Goal: Information Seeking & Learning: Find specific page/section

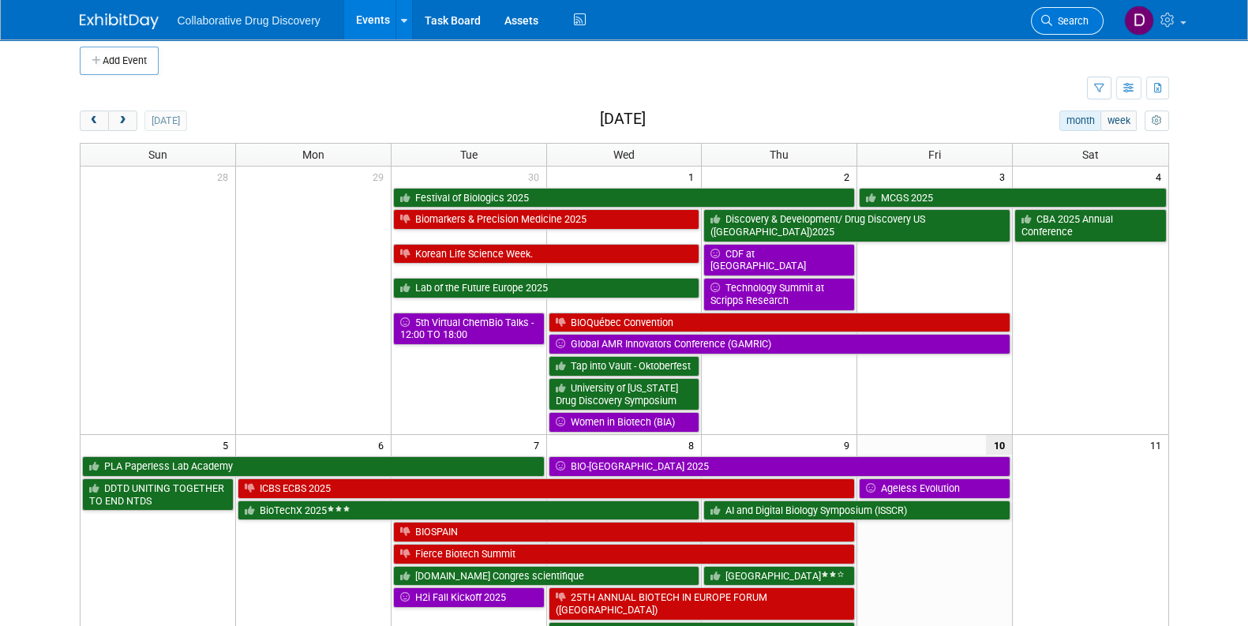
scroll to position [9, 0]
click at [1058, 21] on span "Search" at bounding box center [1070, 21] width 36 height 12
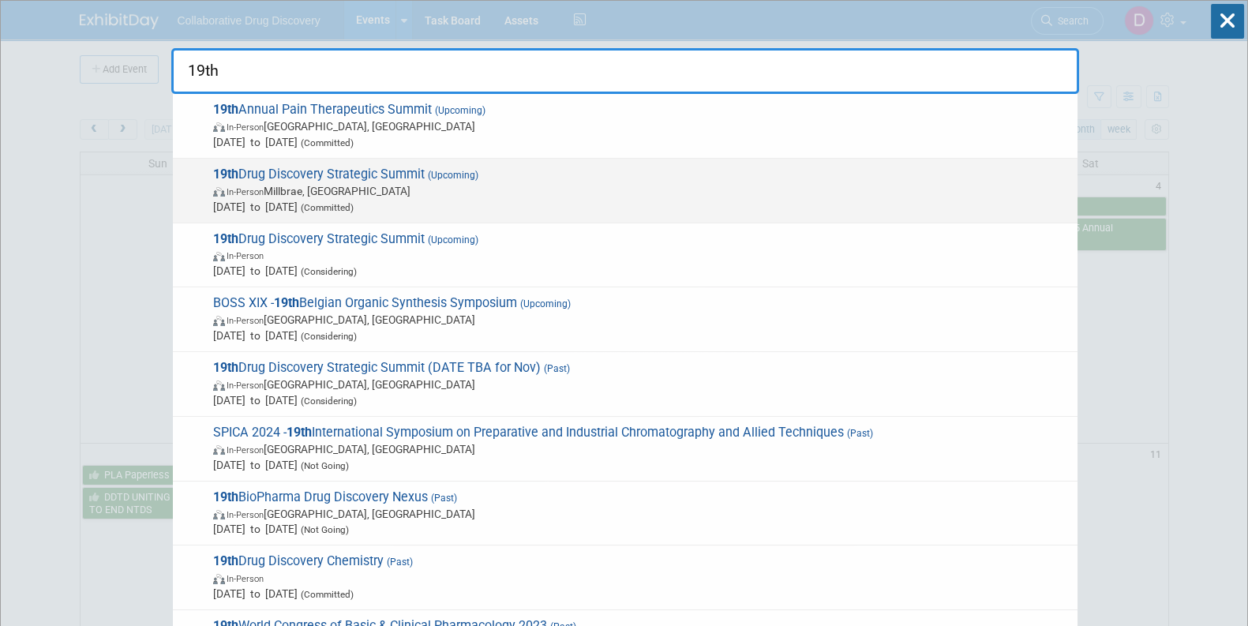
type input "19th"
click at [474, 193] on span "In-Person Millbrae, CA" at bounding box center [641, 191] width 856 height 16
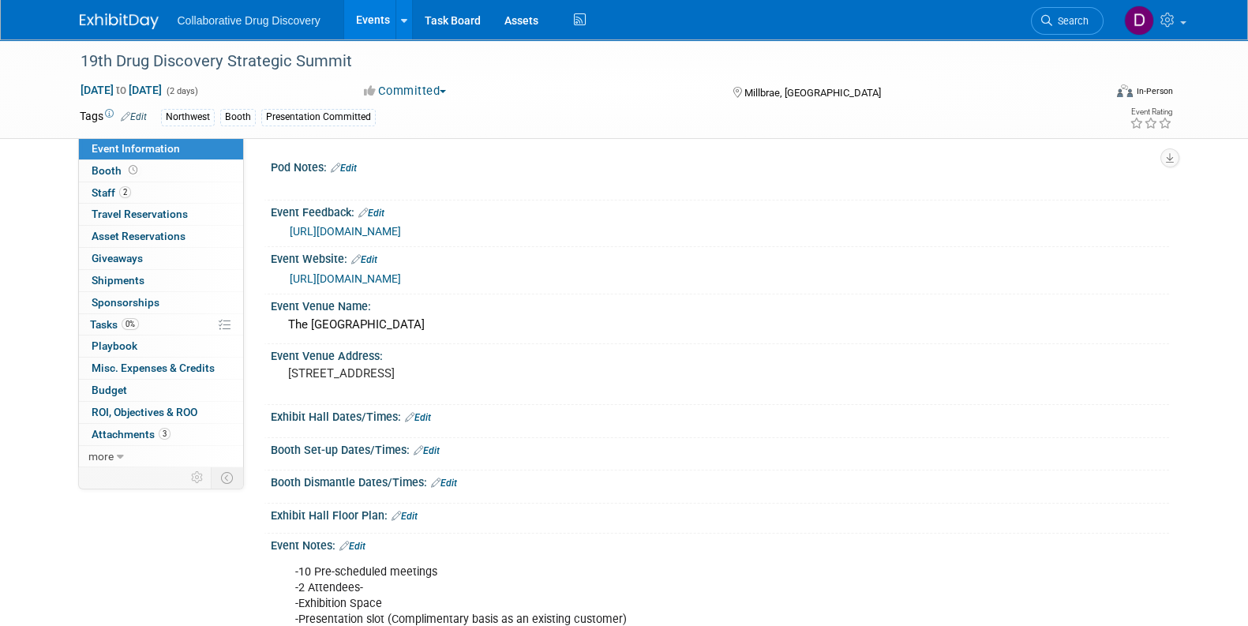
click at [355, 275] on link "https://ddsswc.agilefalconsg.com/" at bounding box center [345, 278] width 111 height 13
